Goal: Transaction & Acquisition: Purchase product/service

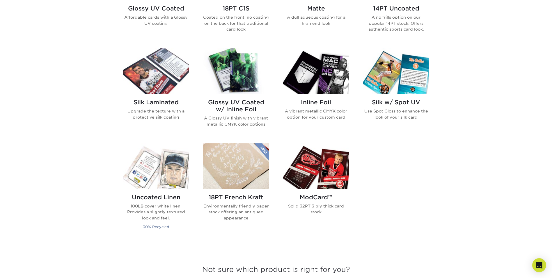
scroll to position [349, 0]
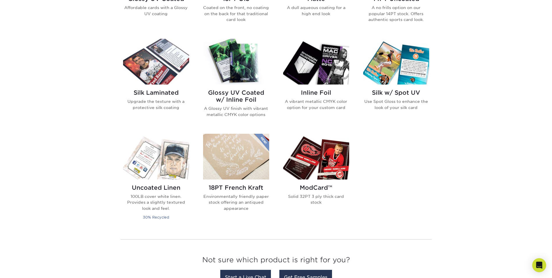
click at [237, 94] on h2 "Glossy UV Coated w/ Inline Foil" at bounding box center [236, 96] width 66 height 14
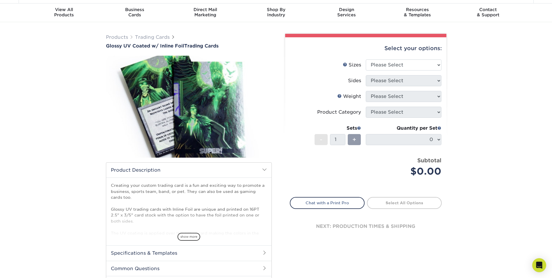
scroll to position [29, 0]
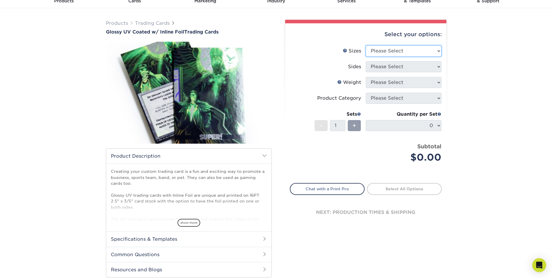
click at [420, 49] on select "Please Select 2.5" x 3.5"" at bounding box center [404, 50] width 76 height 11
select select "2.50x3.50"
click at [366, 45] on select "Please Select 2.5" x 3.5"" at bounding box center [404, 50] width 76 height 11
click at [408, 67] on select "Please Select Print Both Sides - Foil Back Only Print Both Sides - Foil Both Si…" at bounding box center [404, 66] width 76 height 11
click at [366, 61] on select "Please Select Print Both Sides - Foil Back Only Print Both Sides - Foil Both Si…" at bounding box center [404, 66] width 76 height 11
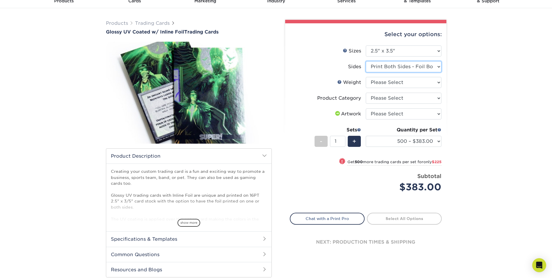
click at [430, 68] on select "Please Select Print Both Sides - Foil Back Only Print Both Sides - Foil Both Si…" at bounding box center [404, 66] width 76 height 11
select select "a75ac2f1-9911-48d6-841d-245b5ac08f27"
click at [366, 61] on select "Please Select Print Both Sides - Foil Back Only Print Both Sides - Foil Both Si…" at bounding box center [404, 66] width 76 height 11
